Goal: Check status: Check status

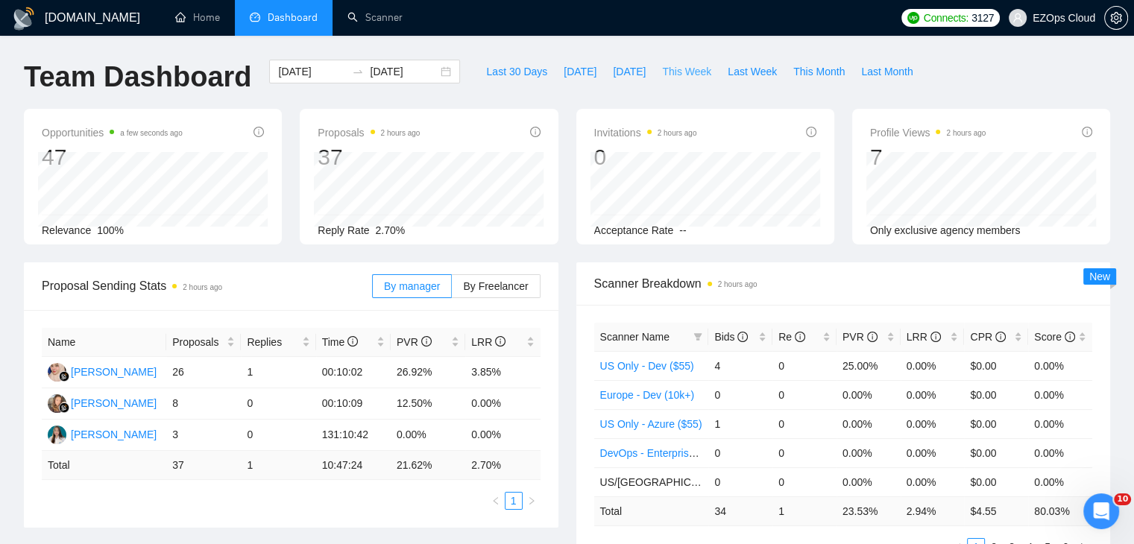
click at [662, 72] on span "This Week" at bounding box center [686, 71] width 49 height 16
type input "[DATE]"
click at [696, 338] on icon "filter" at bounding box center [697, 337] width 9 height 9
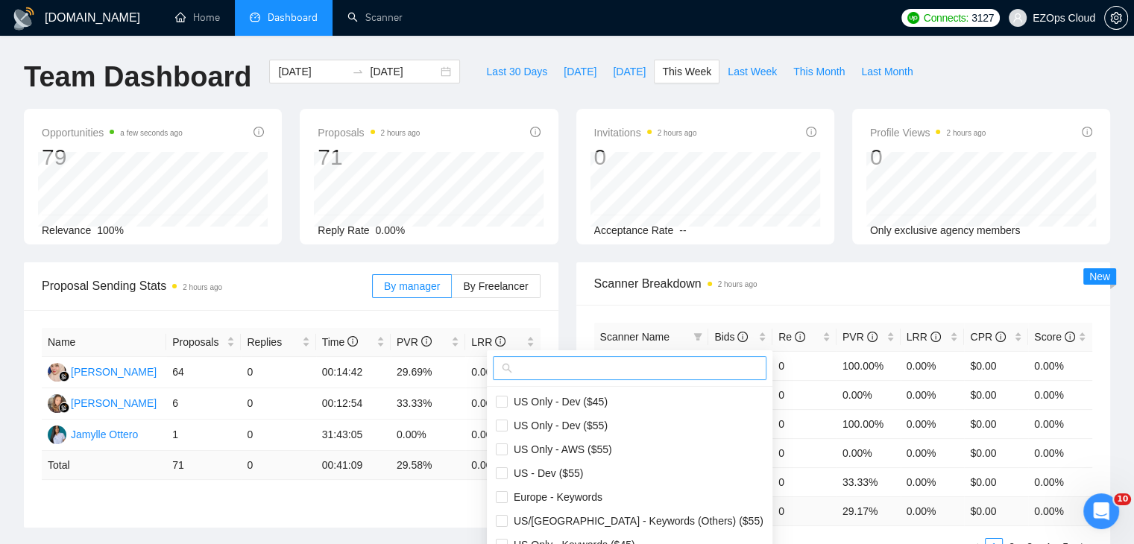
click at [641, 363] on input "text" at bounding box center [636, 368] width 242 height 16
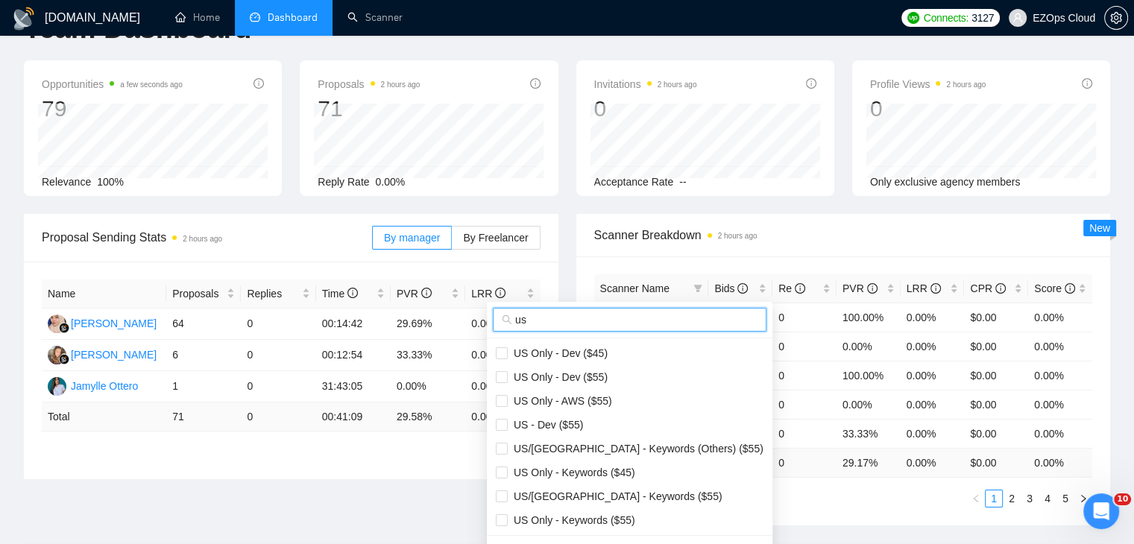
scroll to position [75, 0]
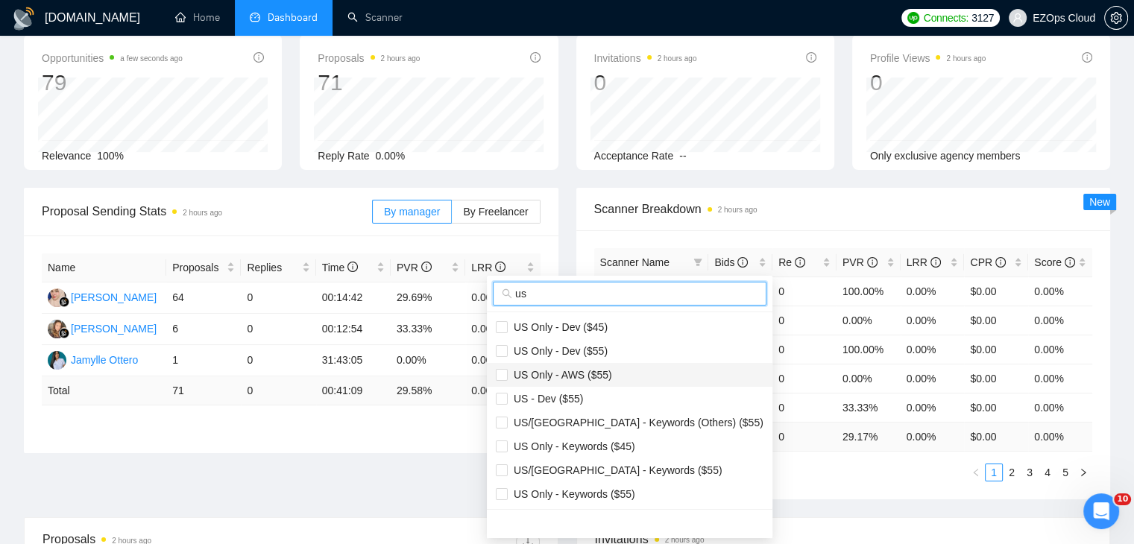
type input "us"
click at [608, 374] on span "US Only - AWS ($55)" at bounding box center [630, 375] width 268 height 16
checkbox input "true"
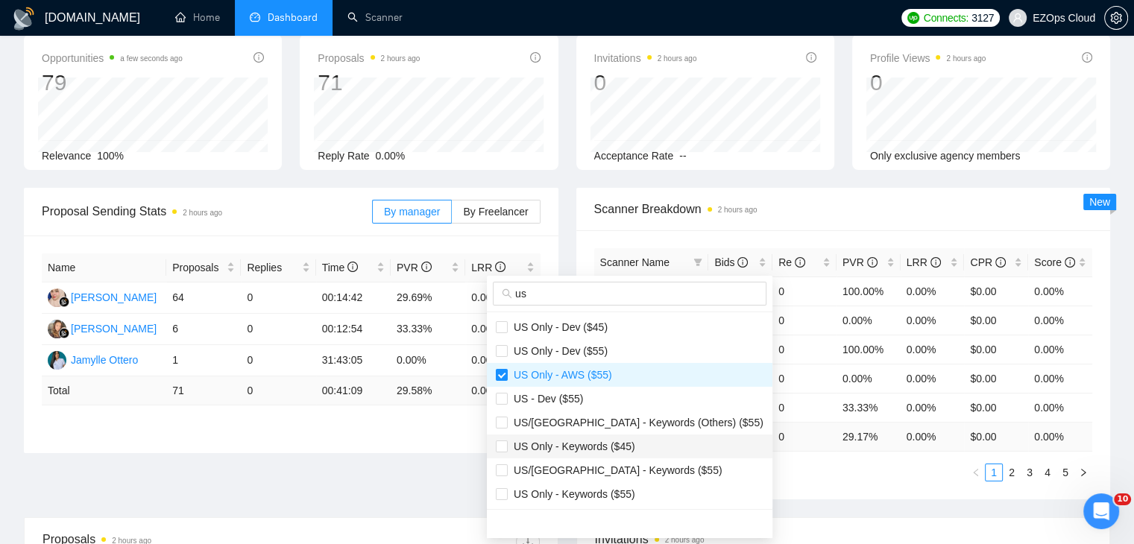
click at [614, 436] on li "US Only - Keywords ($45)" at bounding box center [630, 447] width 286 height 24
checkbox input "true"
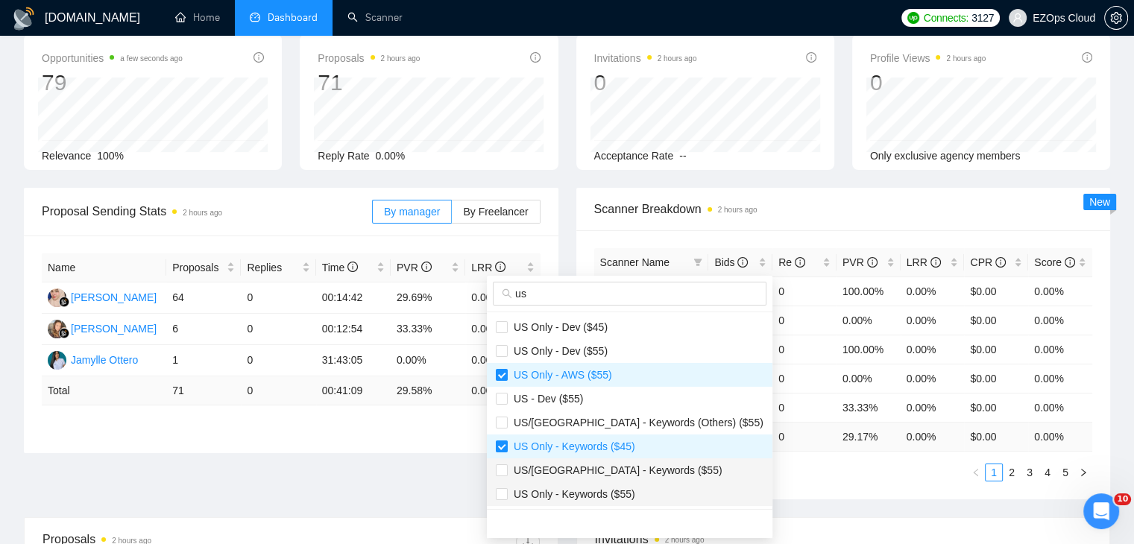
drag, startPoint x: 632, startPoint y: 469, endPoint x: 631, endPoint y: 488, distance: 18.7
click at [632, 469] on span "US/[GEOGRAPHIC_DATA] - Keywords ($55)" at bounding box center [615, 471] width 215 height 12
checkbox input "true"
click at [630, 490] on span "US Only - Keywords ($55)" at bounding box center [572, 494] width 128 height 12
checkbox input "true"
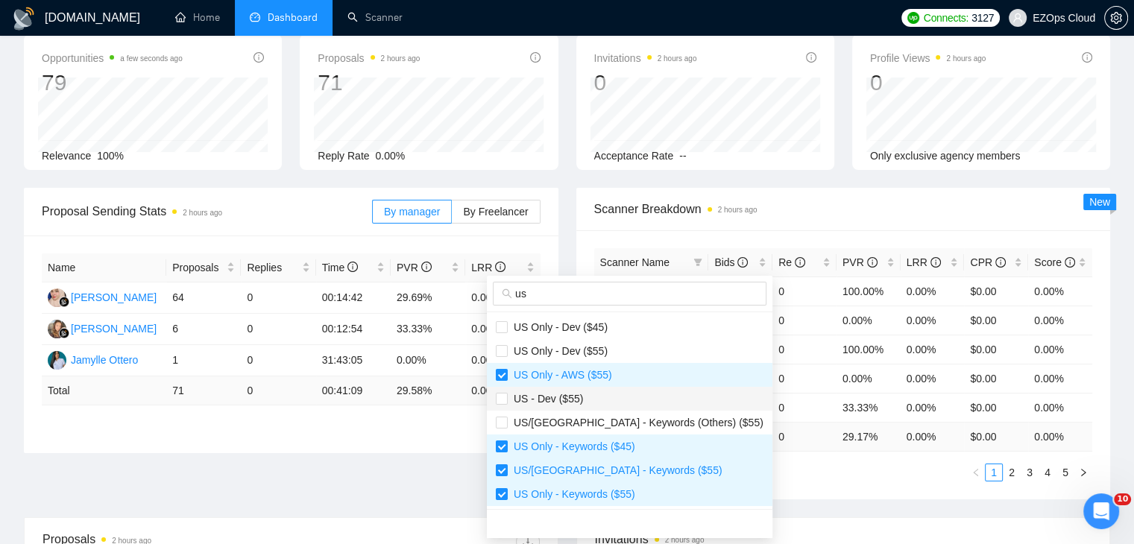
scroll to position [149, 0]
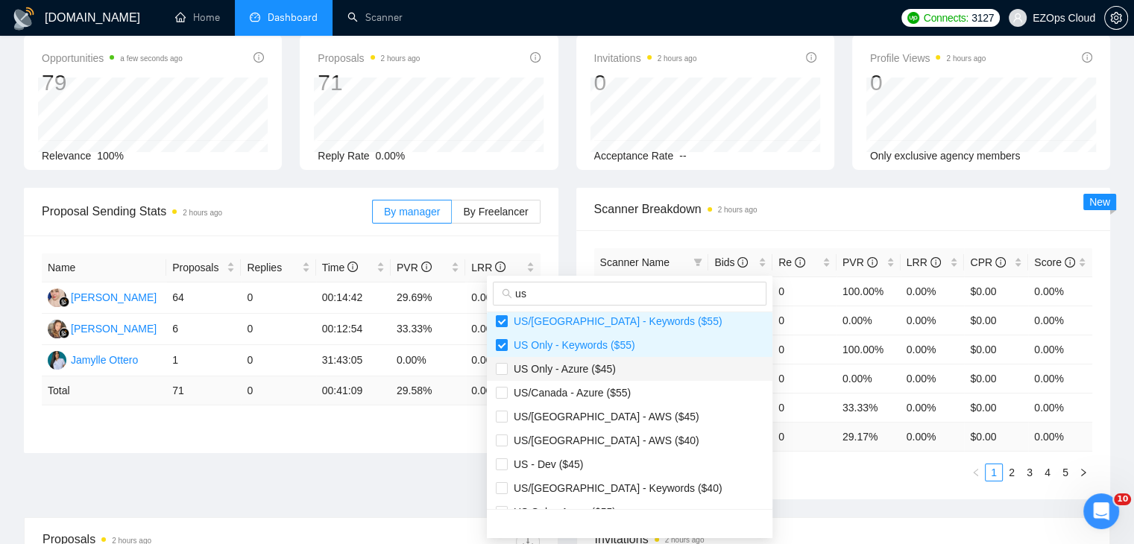
click at [615, 368] on span "US Only - Azure ($45)" at bounding box center [630, 369] width 268 height 16
checkbox input "true"
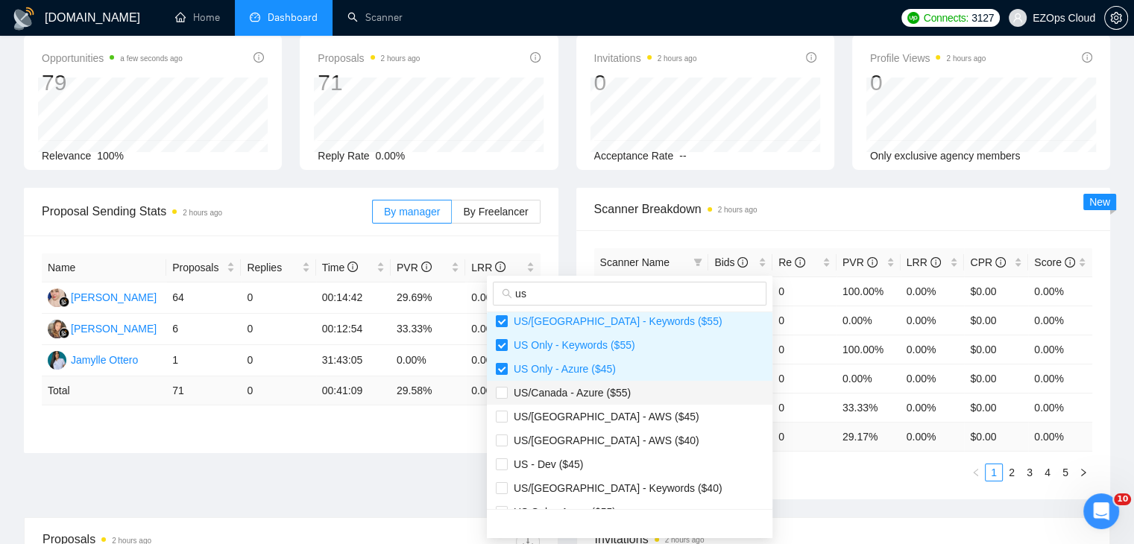
click at [626, 388] on span "US/Canada - Azure ($55)" at bounding box center [569, 393] width 123 height 12
checkbox input "true"
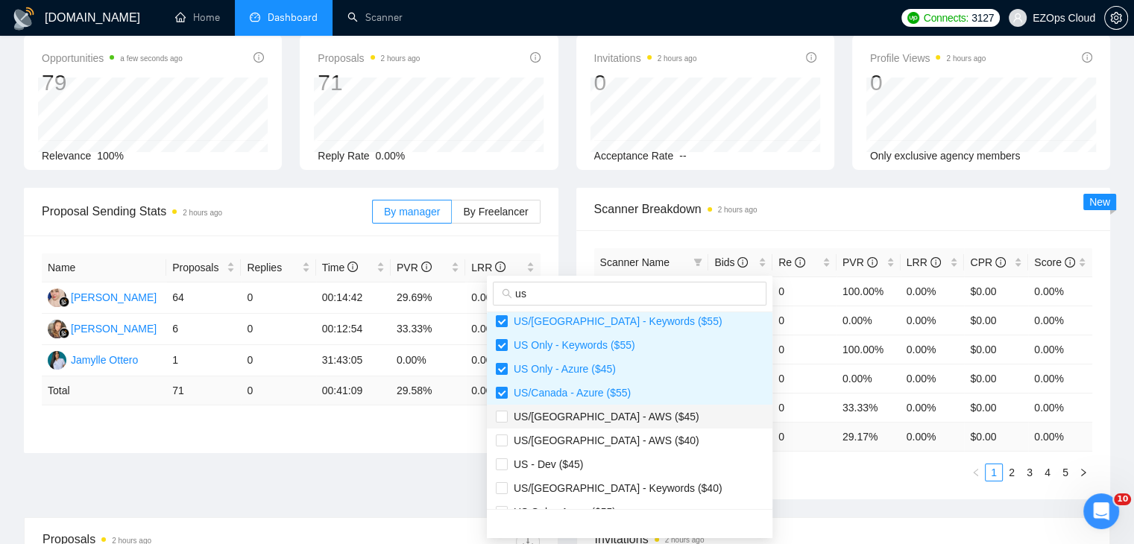
click at [634, 415] on span "US/[GEOGRAPHIC_DATA] - AWS ($45)" at bounding box center [630, 417] width 268 height 16
checkbox input "true"
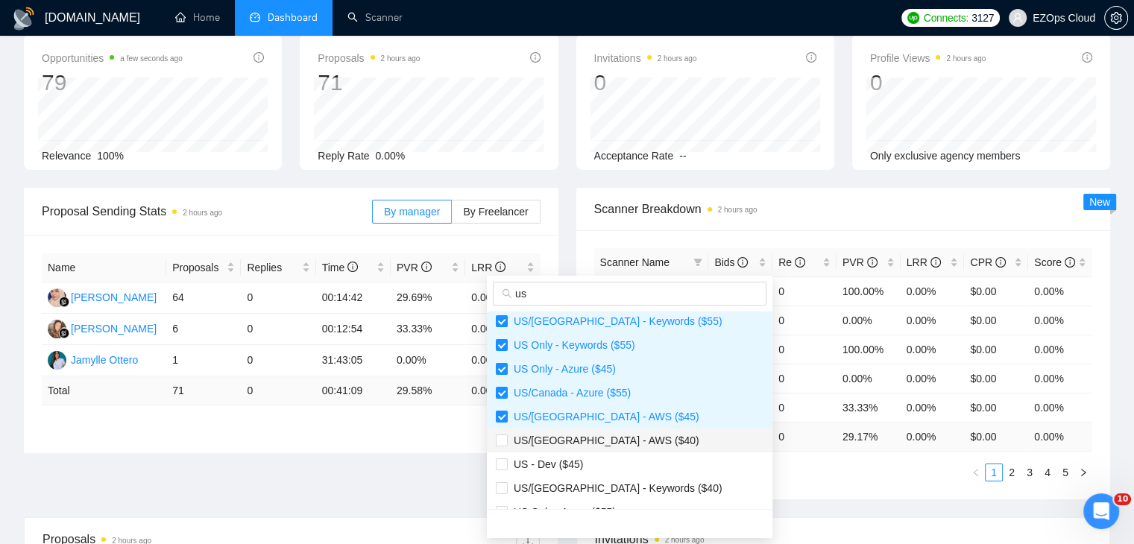
click at [634, 441] on span "US/[GEOGRAPHIC_DATA] - AWS ($40)" at bounding box center [630, 440] width 268 height 16
checkbox input "true"
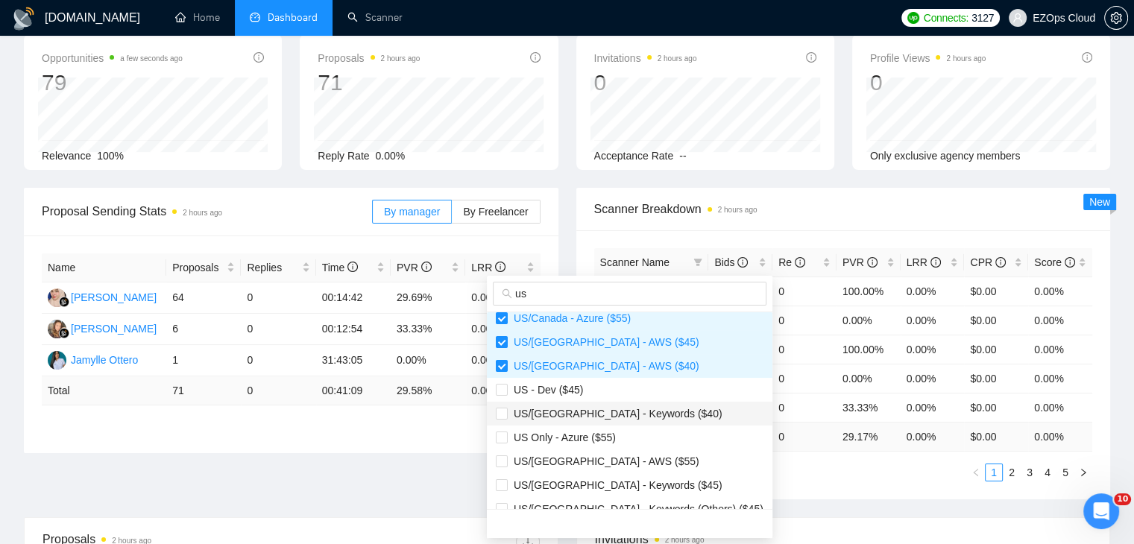
click at [614, 418] on span "US/[GEOGRAPHIC_DATA] - Keywords ($40)" at bounding box center [615, 414] width 215 height 12
checkbox input "true"
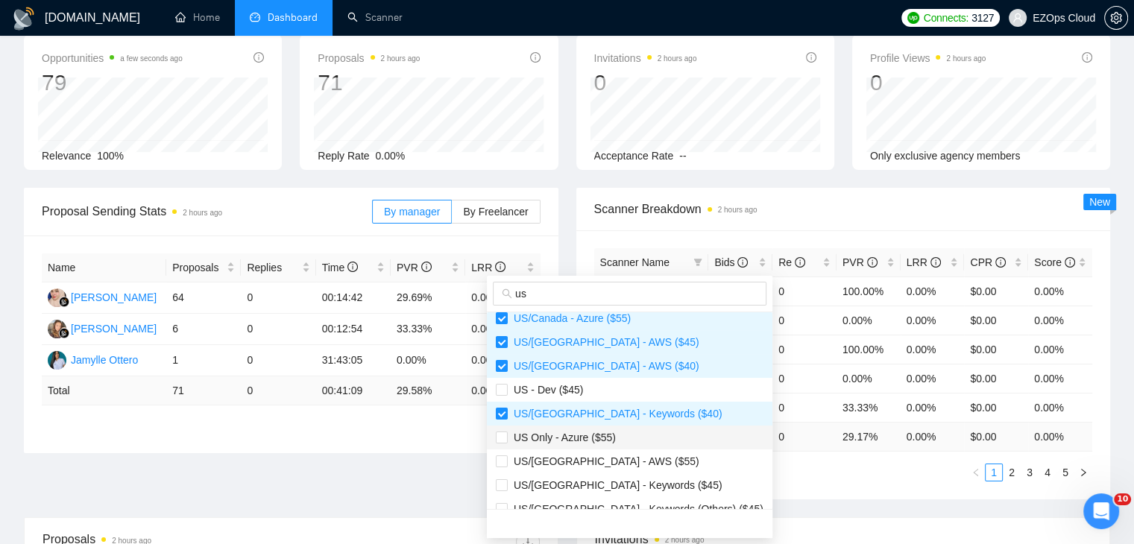
click at [629, 440] on span "US Only - Azure ($55)" at bounding box center [630, 437] width 268 height 16
checkbox input "true"
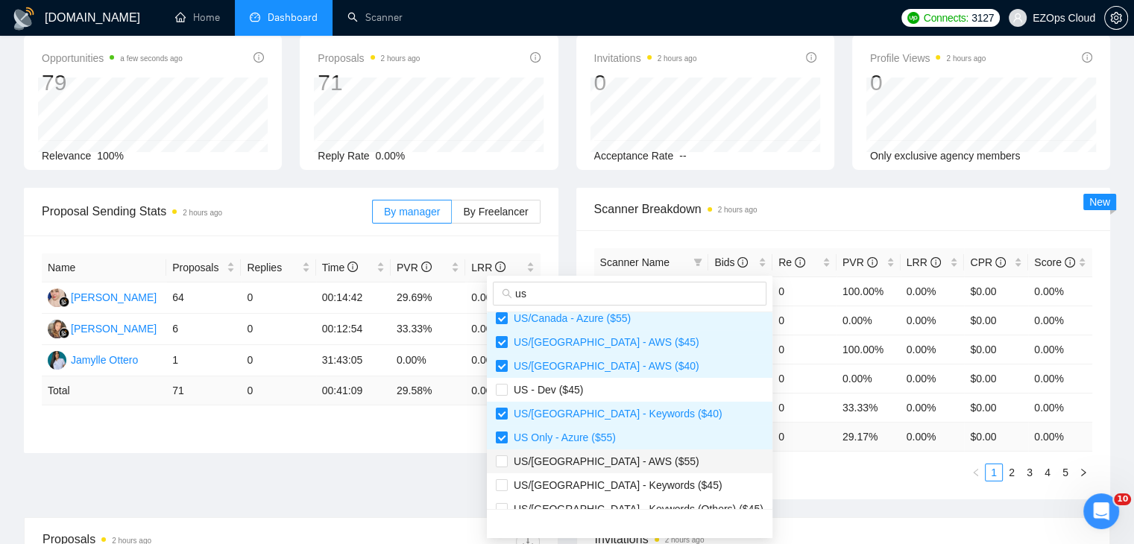
click at [635, 467] on span "US/[GEOGRAPHIC_DATA] - AWS ($55)" at bounding box center [630, 461] width 268 height 16
checkbox input "true"
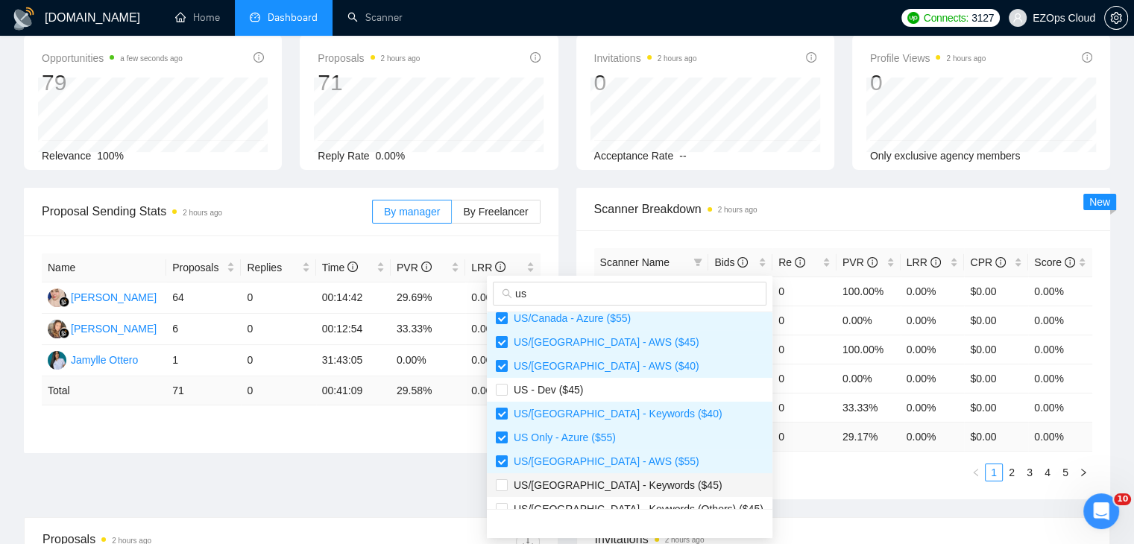
click at [649, 487] on span "US/[GEOGRAPHIC_DATA] - Keywords ($45)" at bounding box center [630, 485] width 268 height 16
checkbox input "true"
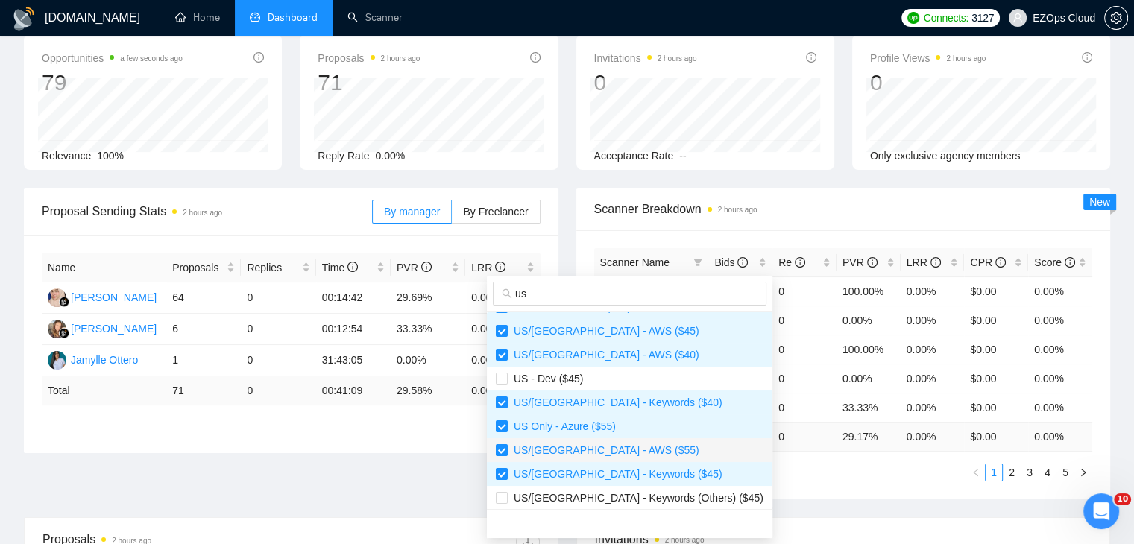
scroll to position [239, 0]
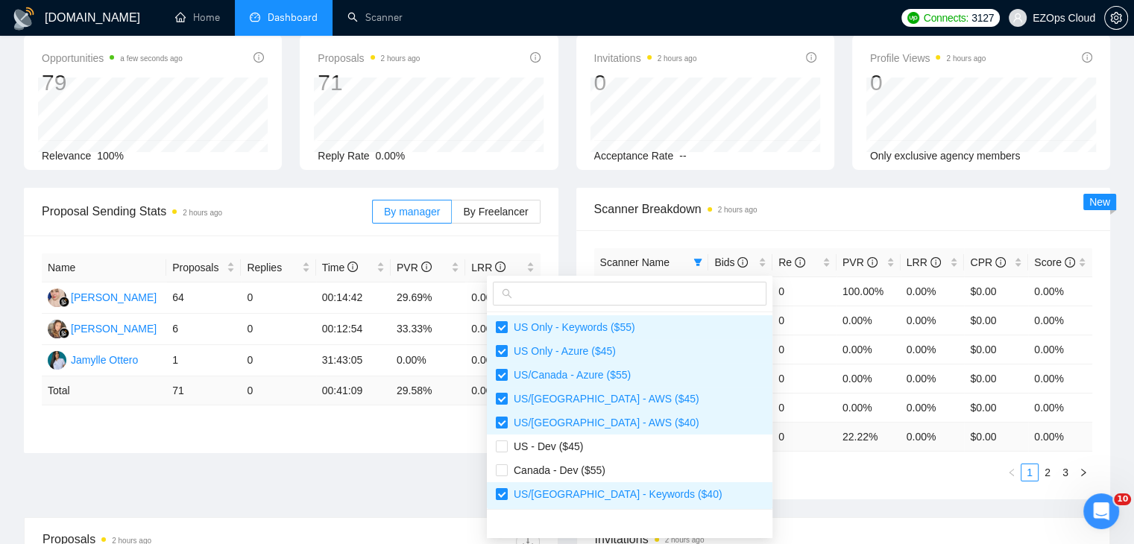
click at [775, 469] on ul "1 2 3" at bounding box center [843, 473] width 499 height 18
